Goal: Task Accomplishment & Management: Use online tool/utility

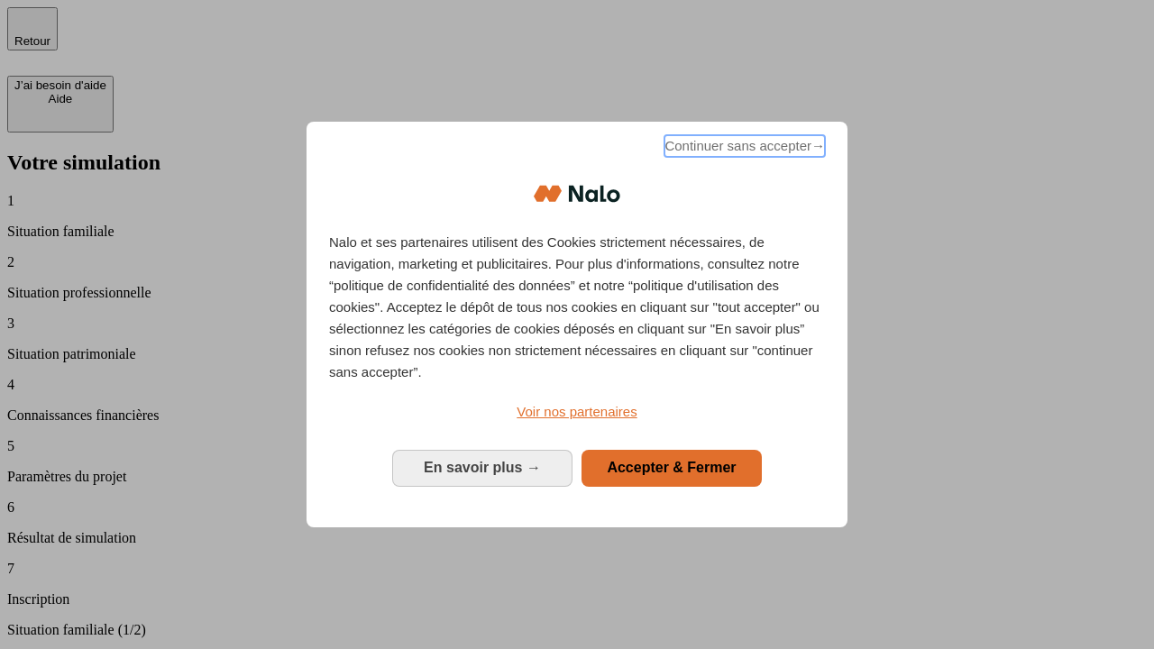
click at [743, 149] on span "Continuer sans accepter →" at bounding box center [745, 146] width 161 height 22
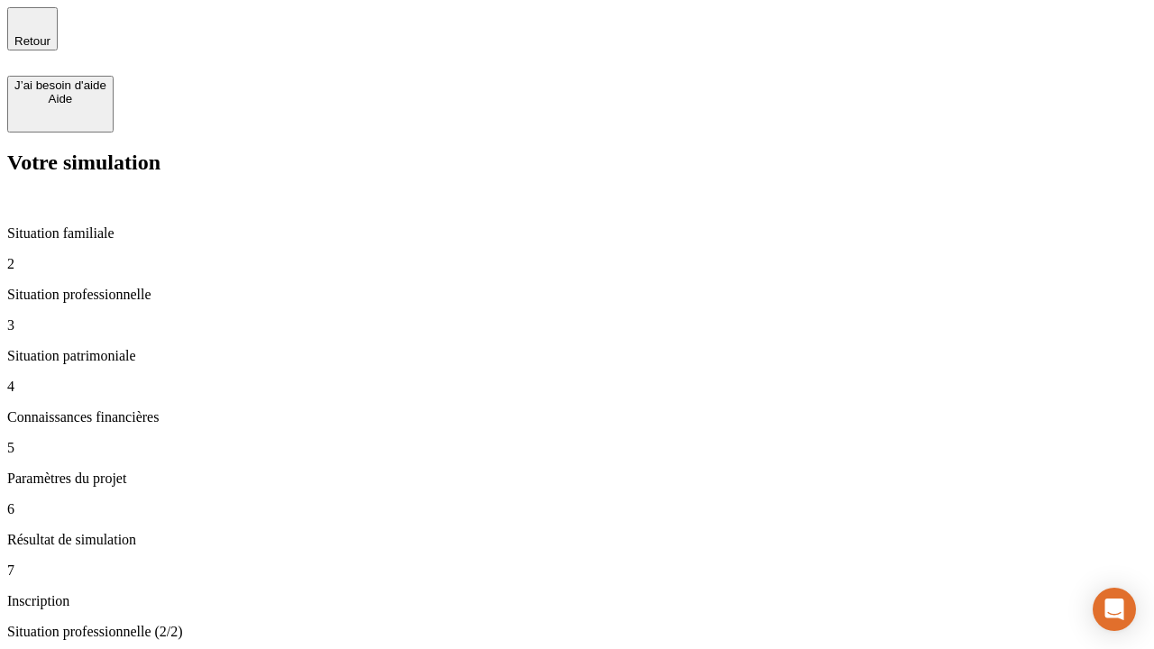
type input "30 000"
type input "40 000"
